Goal: Information Seeking & Learning: Learn about a topic

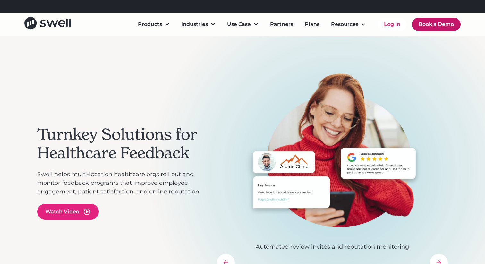
drag, startPoint x: 434, startPoint y: 21, endPoint x: 430, endPoint y: 20, distance: 3.9
click at [433, 21] on link "Book a Demo" at bounding box center [436, 24] width 49 height 13
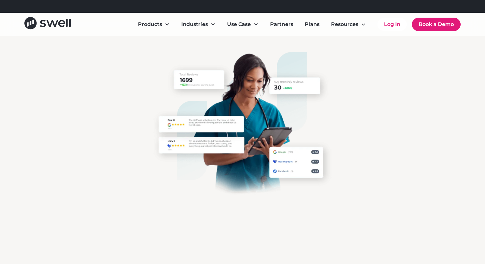
scroll to position [185, 0]
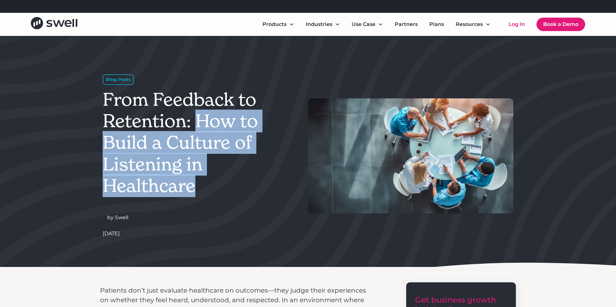
drag, startPoint x: 201, startPoint y: 187, endPoint x: 197, endPoint y: 129, distance: 58.2
click at [197, 129] on h1 "From Feedback to Retention: How to Build a Culture of Listening in Healthcare" at bounding box center [199, 143] width 192 height 108
copy h1 "How to Build a Culture of Listening in Healthcare"
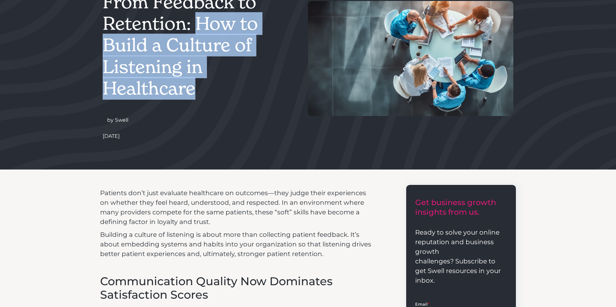
scroll to position [160, 0]
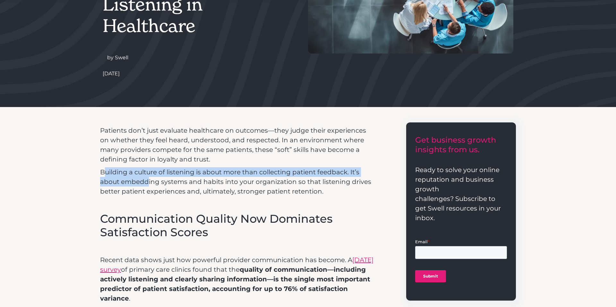
drag, startPoint x: 104, startPoint y: 172, endPoint x: 145, endPoint y: 178, distance: 41.4
click at [147, 178] on p "Building a culture of listening is about more than collecting patient feedback.…" at bounding box center [237, 181] width 274 height 29
click at [134, 176] on p "Building a culture of listening is about more than collecting patient feedback.…" at bounding box center [237, 181] width 274 height 29
drag, startPoint x: 105, startPoint y: 170, endPoint x: 186, endPoint y: 184, distance: 82.0
click at [186, 184] on p "Building a culture of listening is about more than collecting patient feedback.…" at bounding box center [237, 181] width 274 height 29
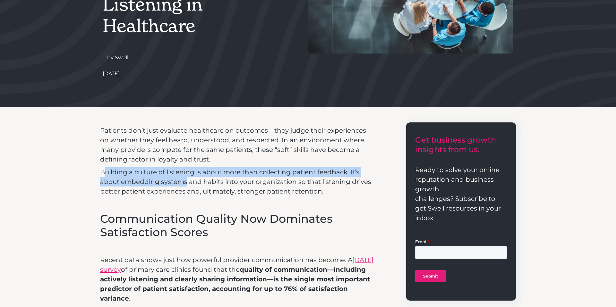
drag, startPoint x: 170, startPoint y: 183, endPoint x: 188, endPoint y: 185, distance: 18.4
click at [173, 183] on p "Building a culture of listening is about more than collecting patient feedback.…" at bounding box center [237, 181] width 274 height 29
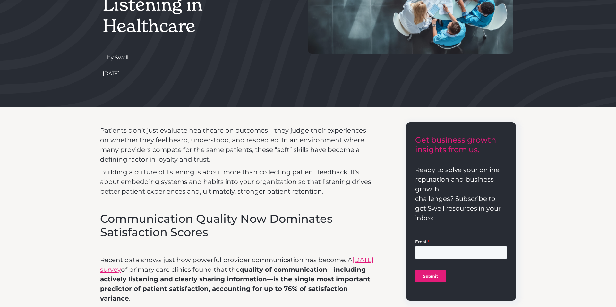
drag, startPoint x: 223, startPoint y: 184, endPoint x: 232, endPoint y: 183, distance: 8.4
click at [227, 183] on p "Building a culture of listening is about more than collecting patient feedback.…" at bounding box center [237, 181] width 274 height 29
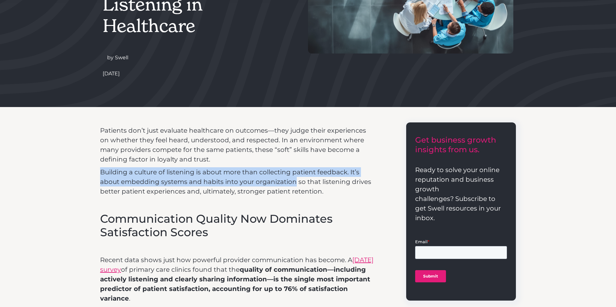
drag, startPoint x: 295, startPoint y: 182, endPoint x: 98, endPoint y: 172, distance: 197.8
copy p "Building a culture of listening is about more than collecting patient feedback.…"
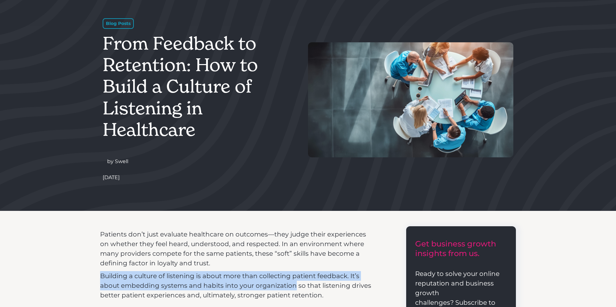
scroll to position [41, 0]
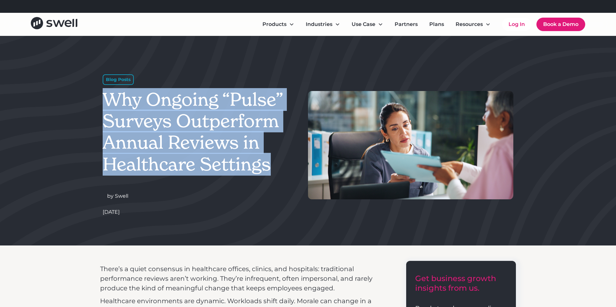
drag, startPoint x: 140, startPoint y: 111, endPoint x: 269, endPoint y: 164, distance: 139.0
click at [269, 164] on h1 "Why Ongoing “Pulse” Surveys Outperform Annual Reviews in Healthcare Settings" at bounding box center [199, 132] width 192 height 86
